Goal: Task Accomplishment & Management: Manage account settings

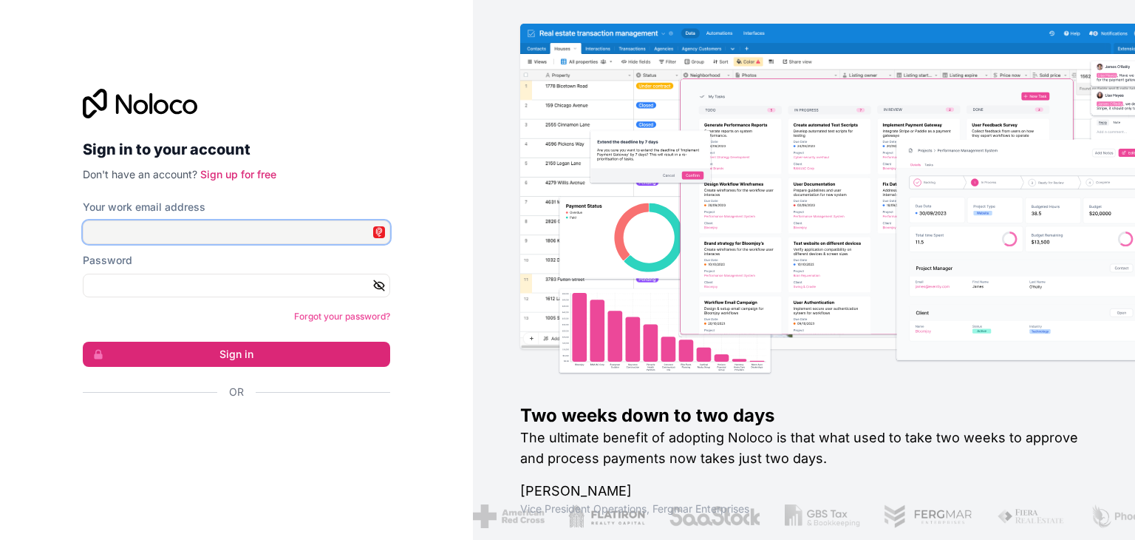
click at [228, 234] on input "Your work email address" at bounding box center [236, 232] width 307 height 24
type input "**********"
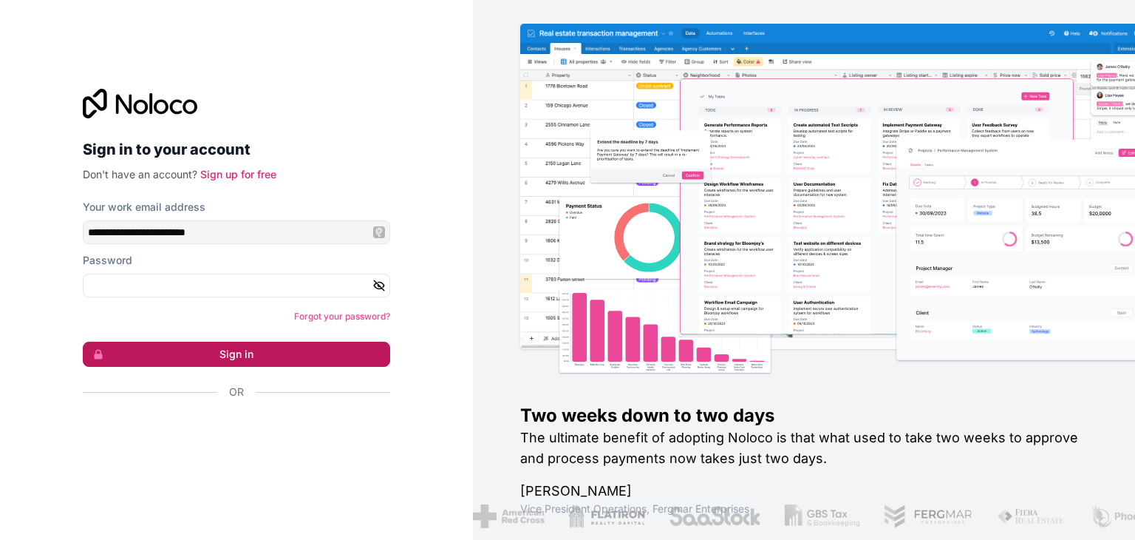
drag, startPoint x: 253, startPoint y: 353, endPoint x: 272, endPoint y: 346, distance: 20.3
click at [253, 351] on button "Sign in" at bounding box center [236, 353] width 307 height 25
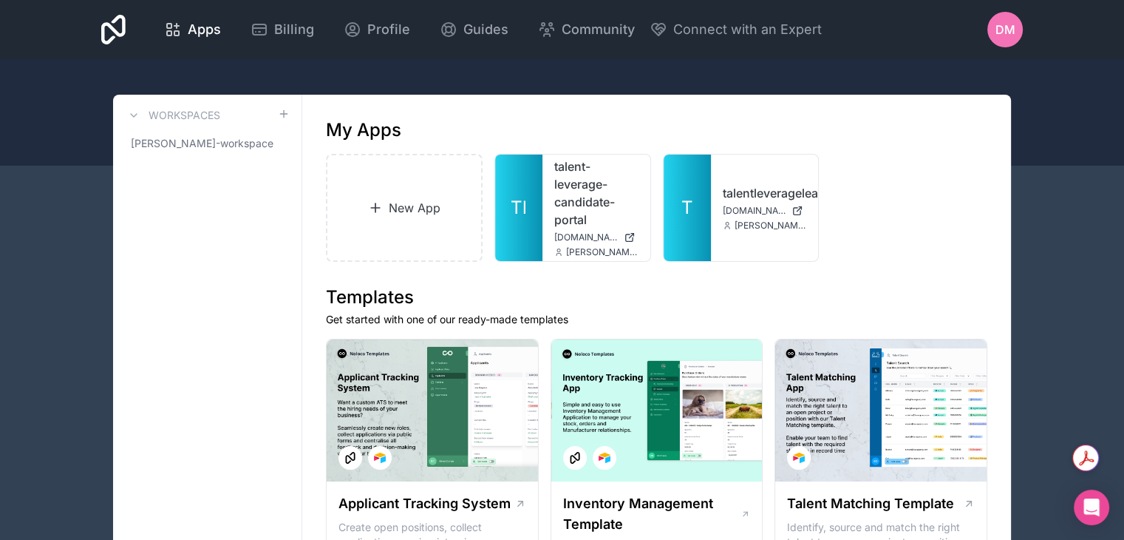
click at [1013, 36] on span "DM" at bounding box center [1006, 30] width 20 height 18
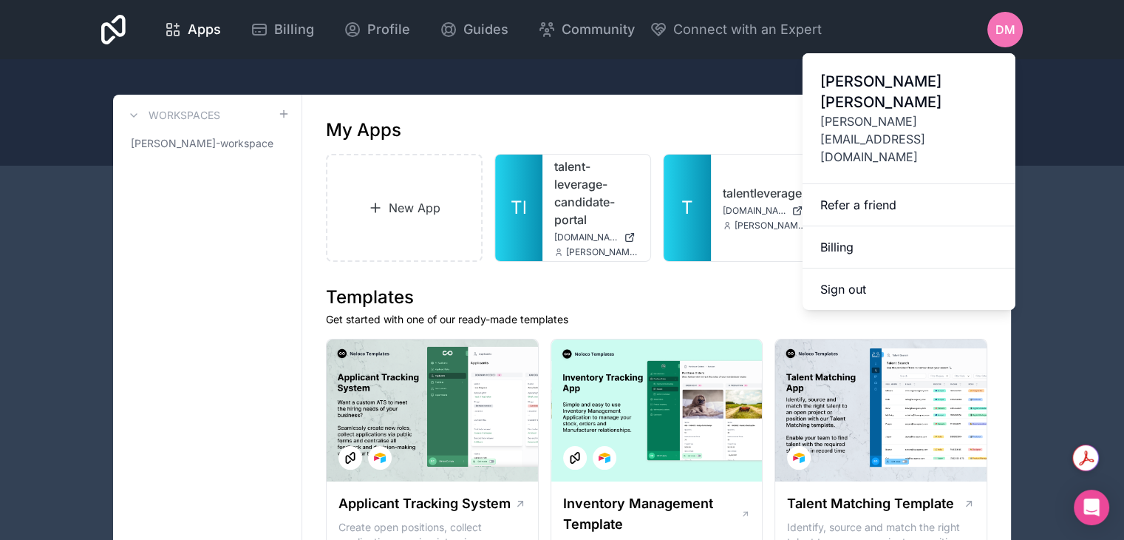
click at [107, 27] on icon at bounding box center [113, 30] width 24 height 30
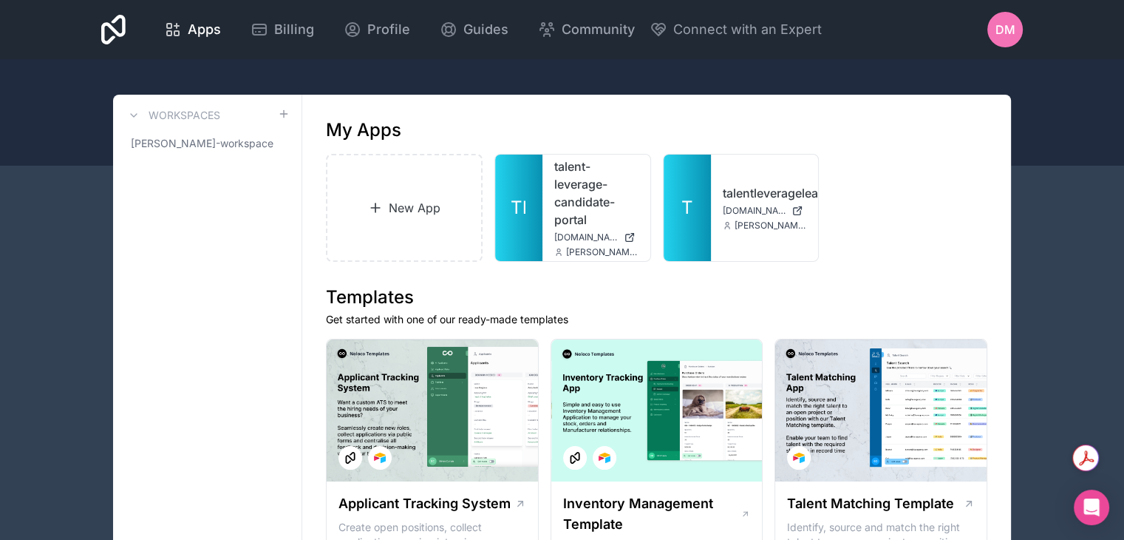
click at [116, 30] on icon at bounding box center [113, 30] width 24 height 30
drag, startPoint x: 276, startPoint y: 30, endPoint x: 423, endPoint y: 86, distance: 157.2
click at [276, 30] on span "Billing" at bounding box center [294, 29] width 40 height 21
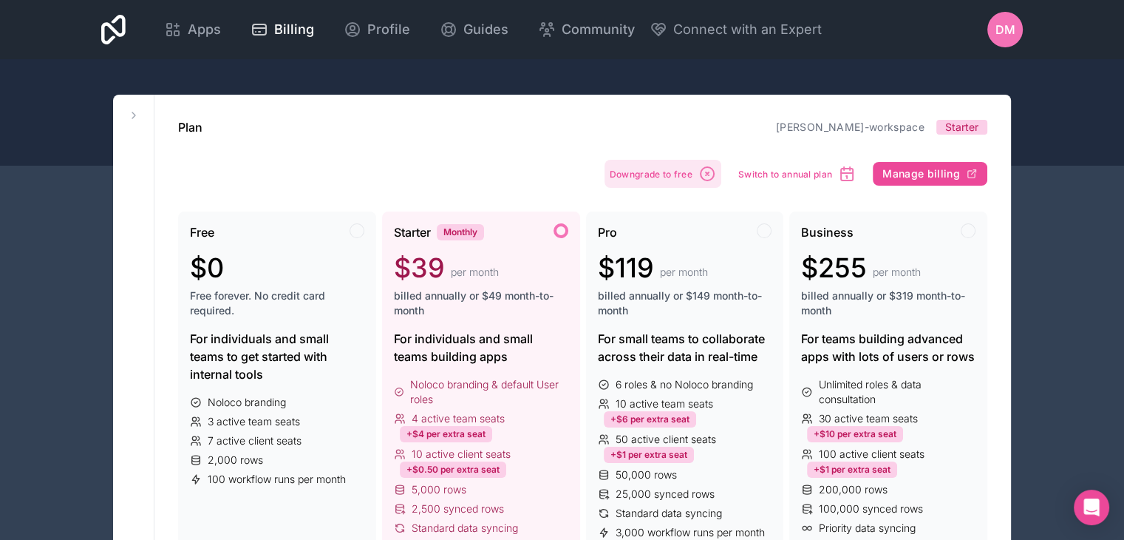
click at [671, 171] on span "Downgrade to free" at bounding box center [651, 174] width 83 height 11
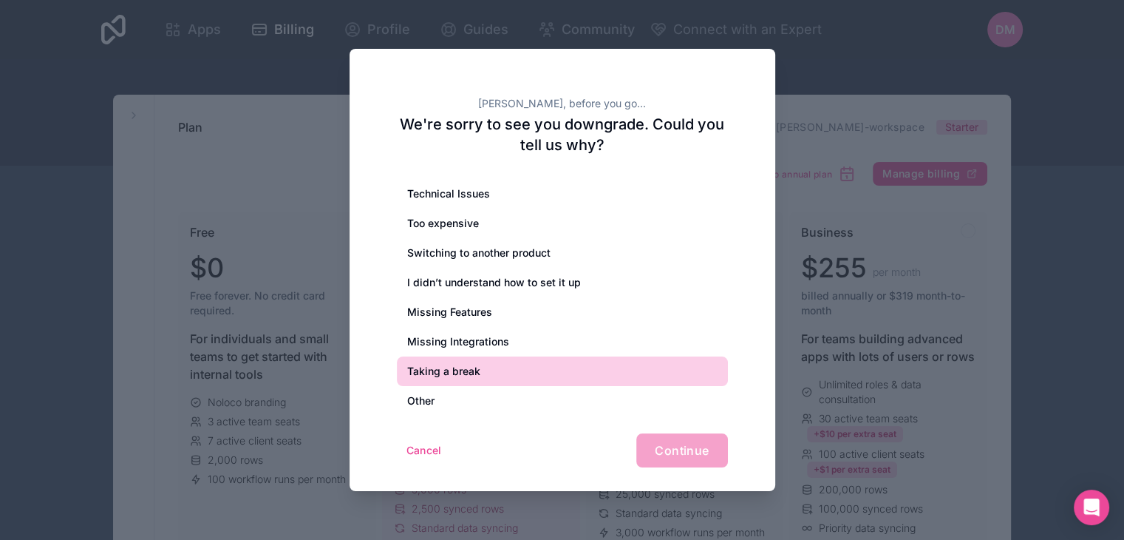
click at [475, 370] on div "Taking a break" at bounding box center [562, 371] width 331 height 30
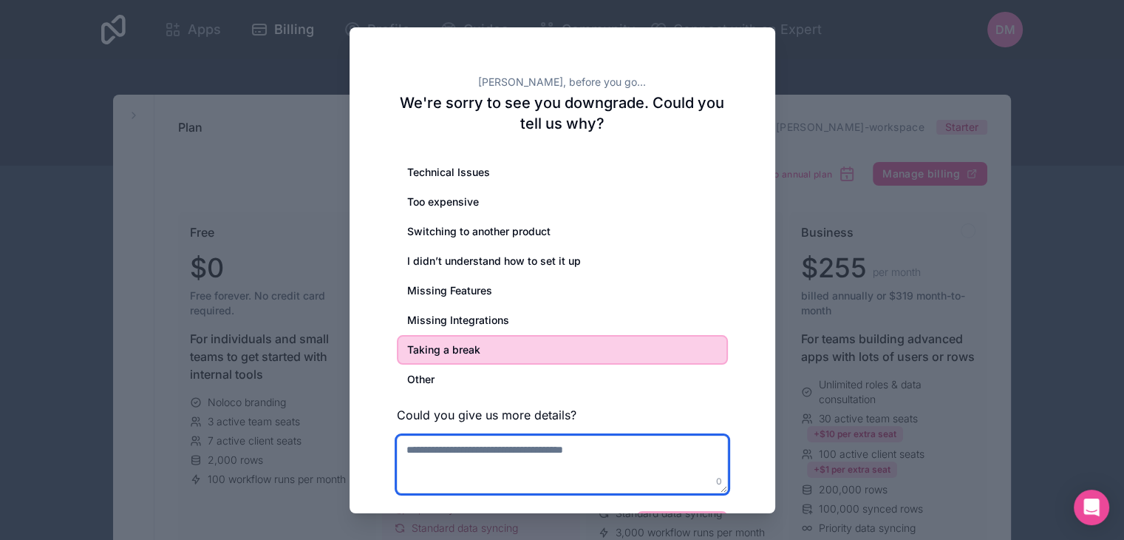
click at [492, 452] on textarea at bounding box center [562, 464] width 331 height 58
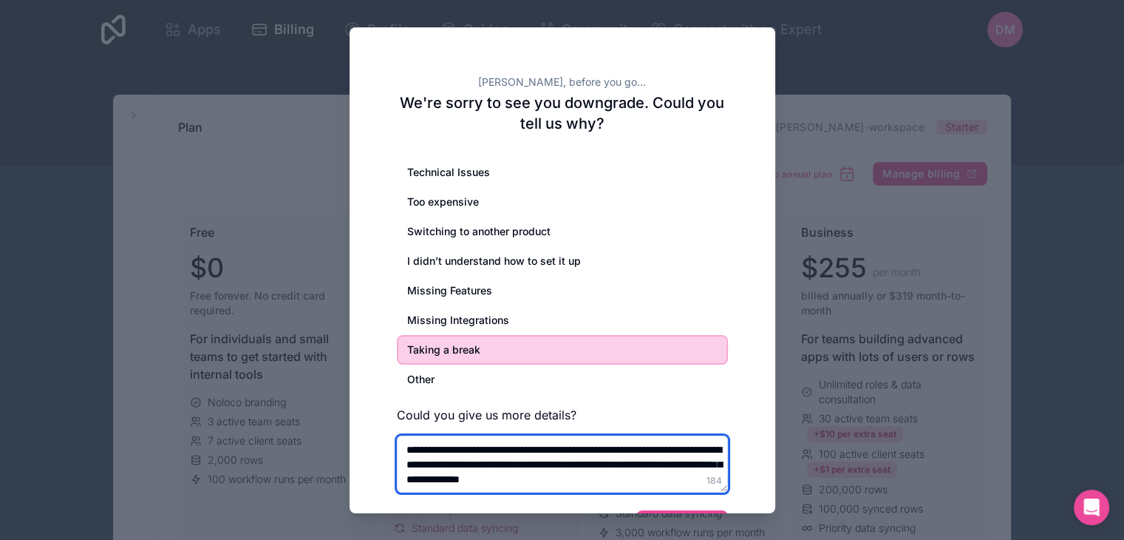
drag, startPoint x: 443, startPoint y: 485, endPoint x: 412, endPoint y: 444, distance: 51.1
click at [402, 441] on textarea "**********" at bounding box center [562, 464] width 331 height 58
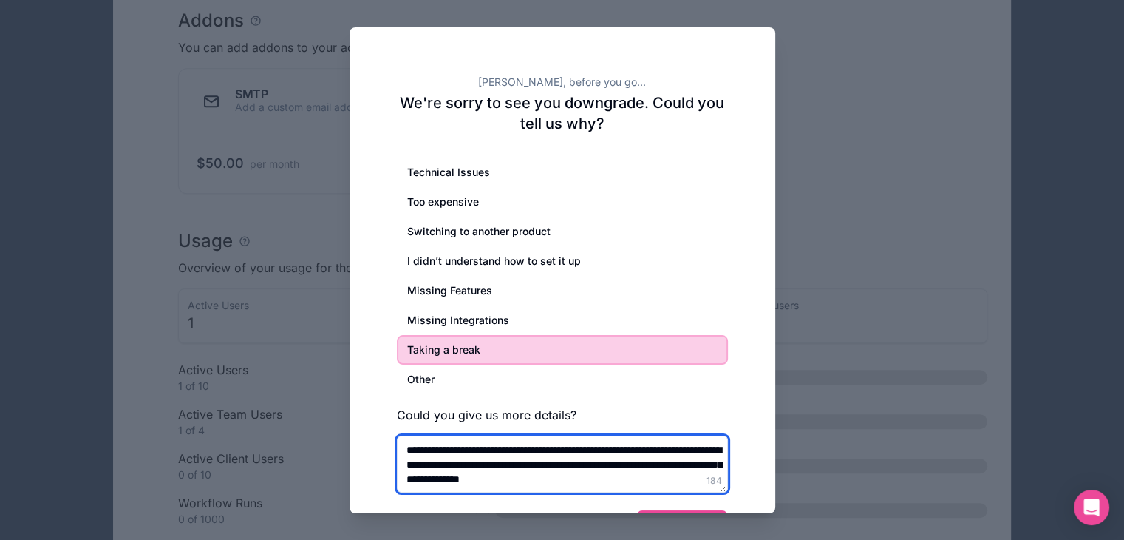
scroll to position [961, 0]
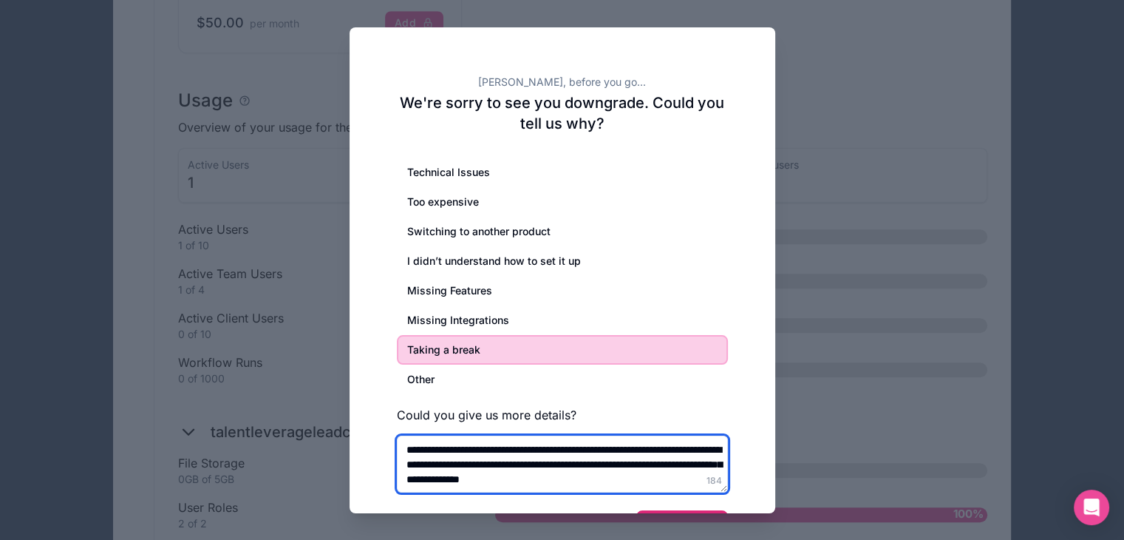
type textarea "**********"
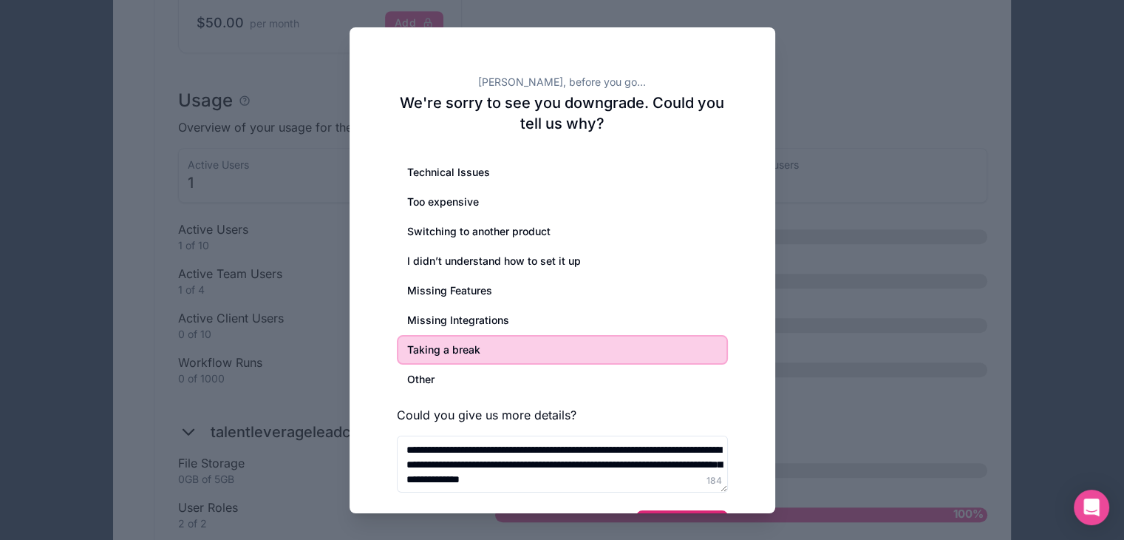
click at [698, 511] on button "Continue" at bounding box center [681, 527] width 91 height 34
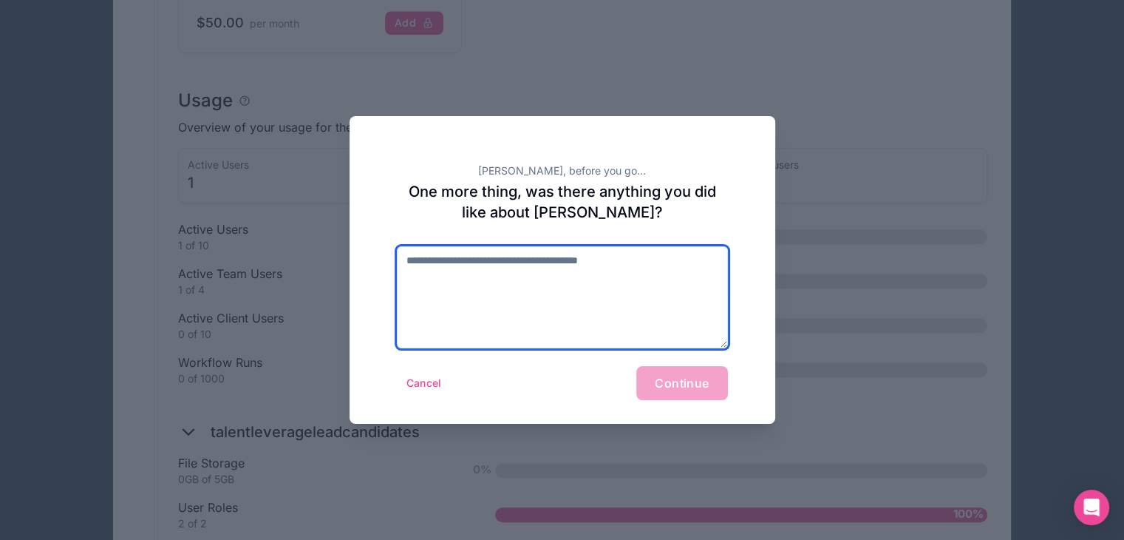
click at [561, 291] on textarea at bounding box center [562, 297] width 331 height 102
type textarea "**********"
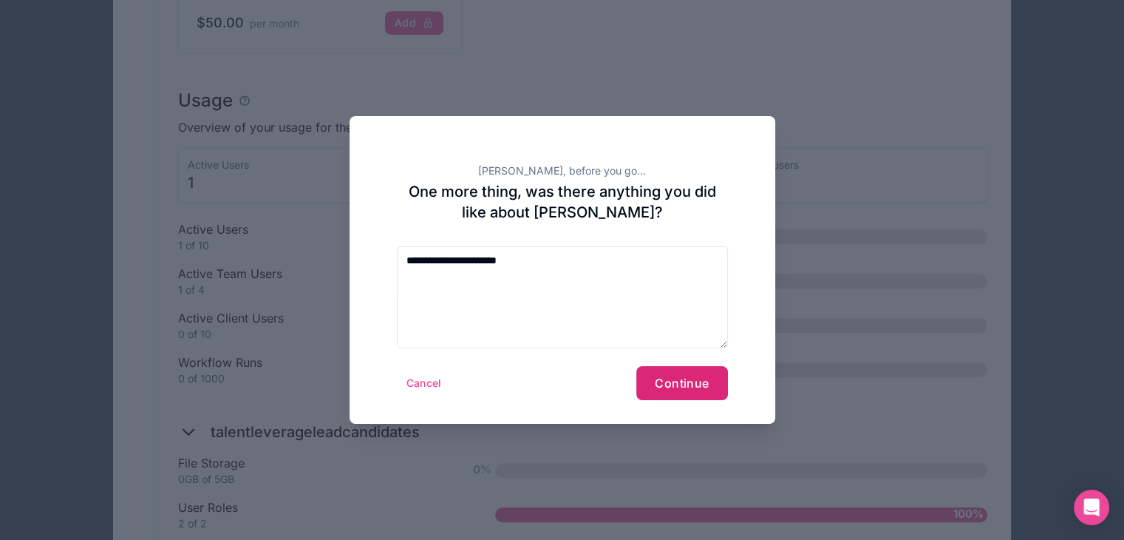
click at [651, 392] on button "Continue" at bounding box center [681, 383] width 91 height 34
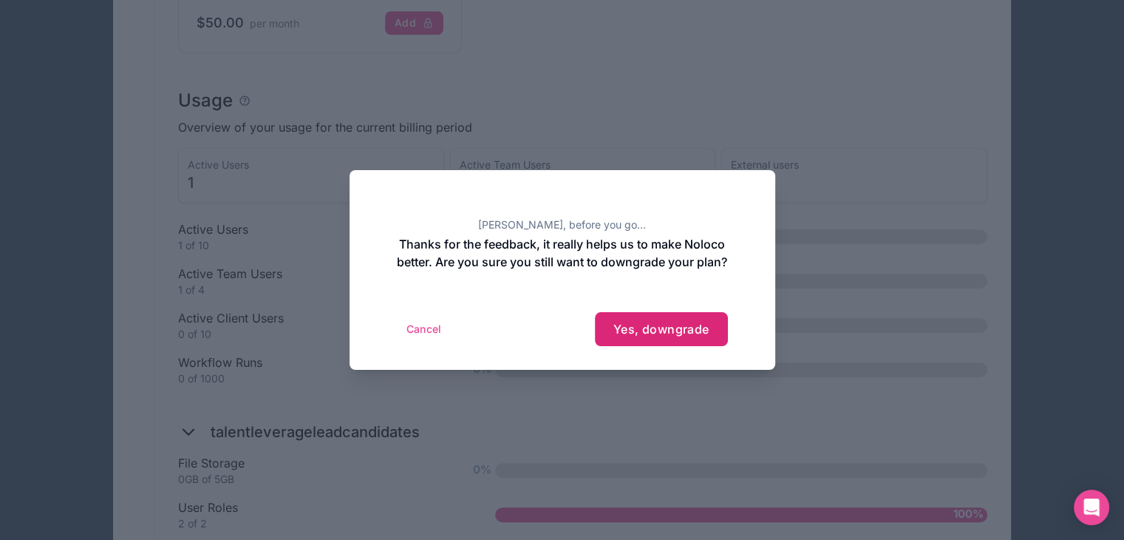
click at [648, 345] on button "Yes, downgrade" at bounding box center [661, 329] width 133 height 34
